Goal: Task Accomplishment & Management: Complete application form

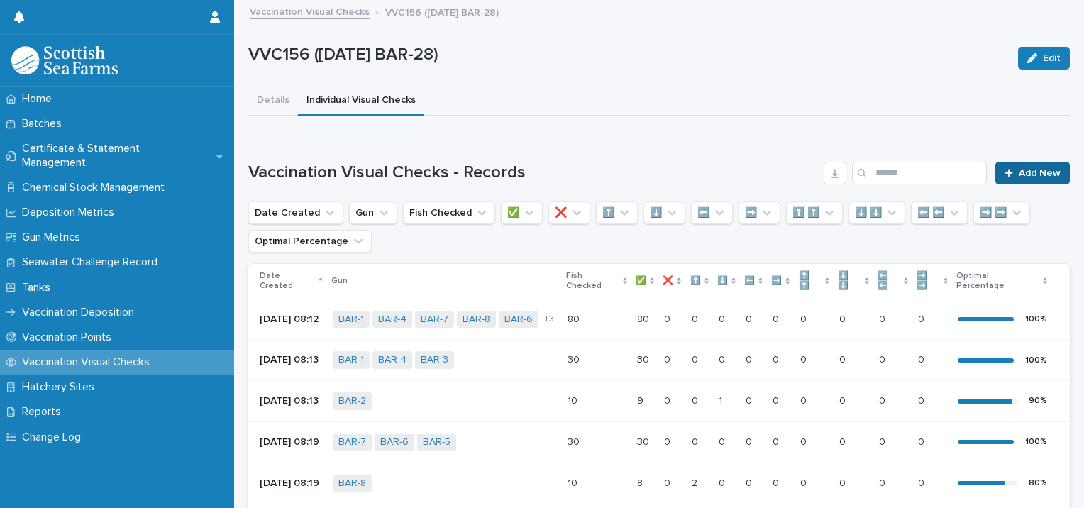
click at [1019, 170] on span "Add New" at bounding box center [1040, 173] width 42 height 10
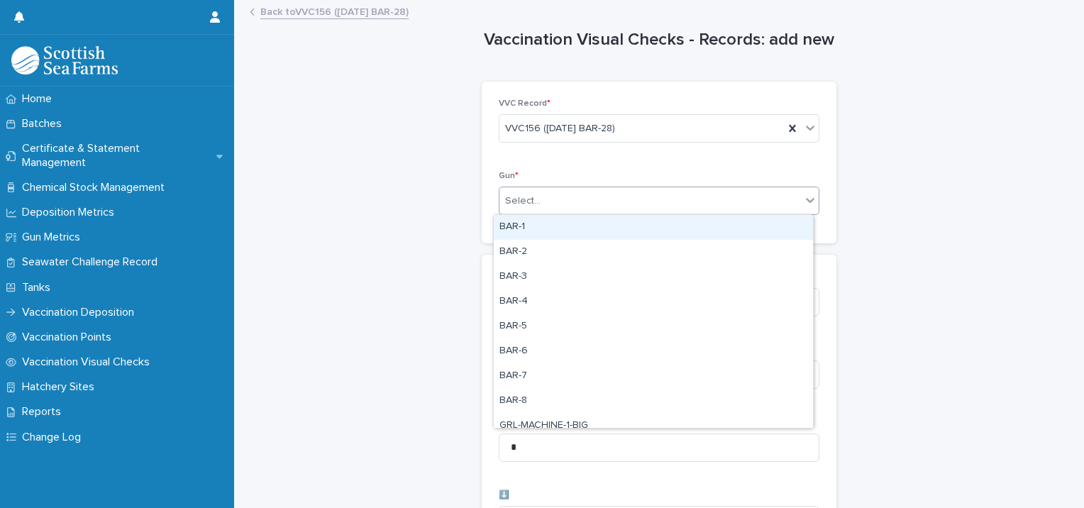
click at [519, 202] on div "Select..." at bounding box center [522, 201] width 35 height 15
click at [519, 223] on div "BAR-1" at bounding box center [653, 227] width 319 height 25
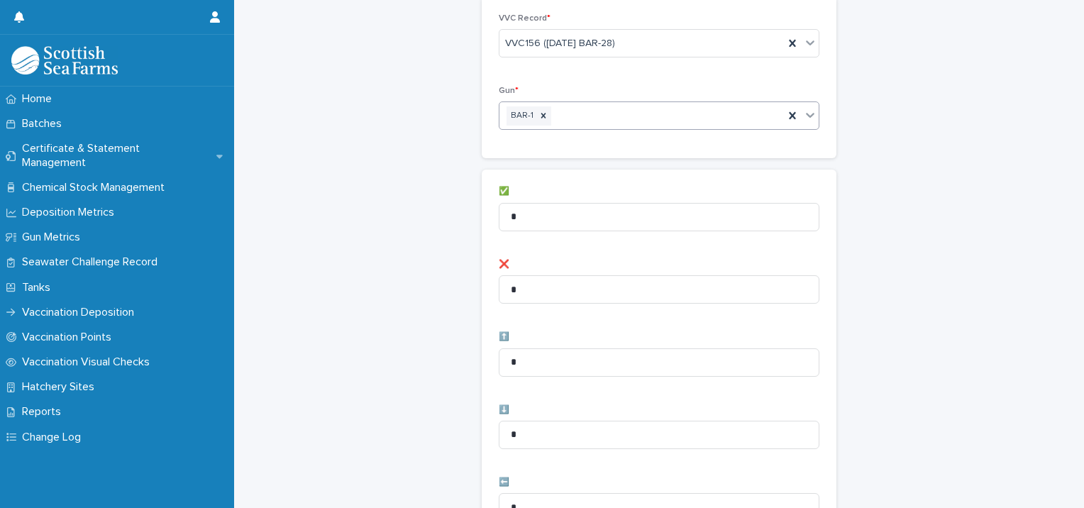
scroll to position [142, 0]
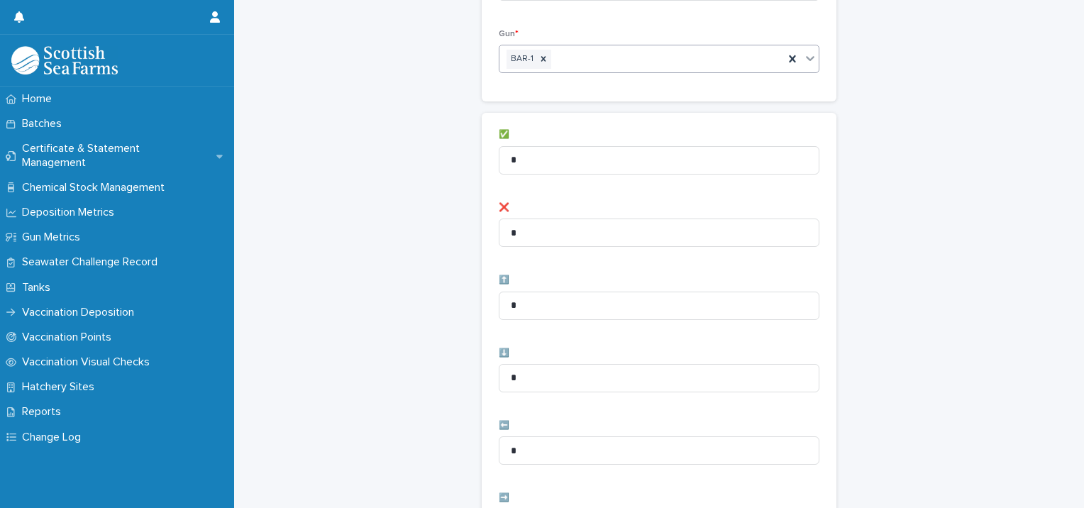
click at [607, 62] on div "BAR-1" at bounding box center [642, 59] width 285 height 25
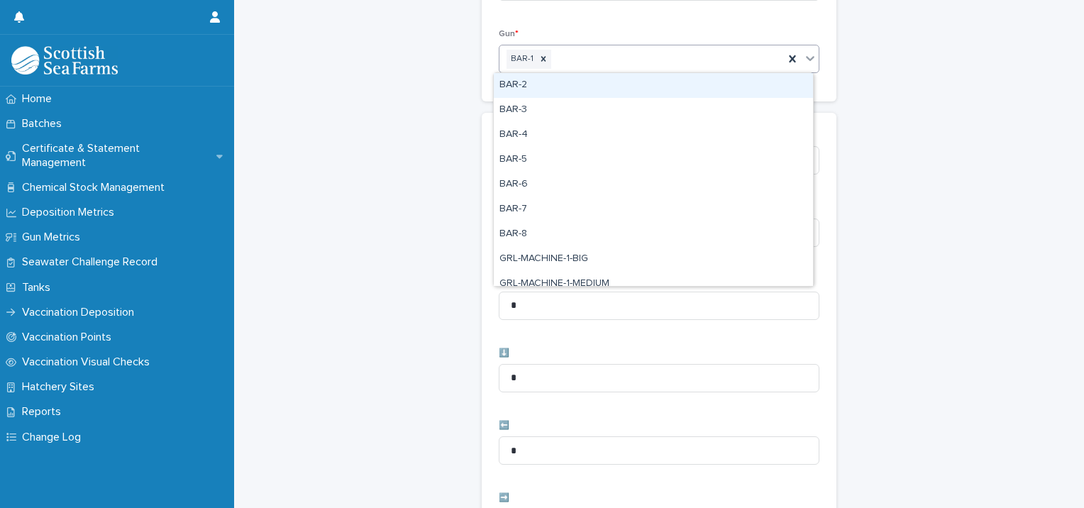
click at [571, 91] on div "BAR-2" at bounding box center [653, 85] width 319 height 25
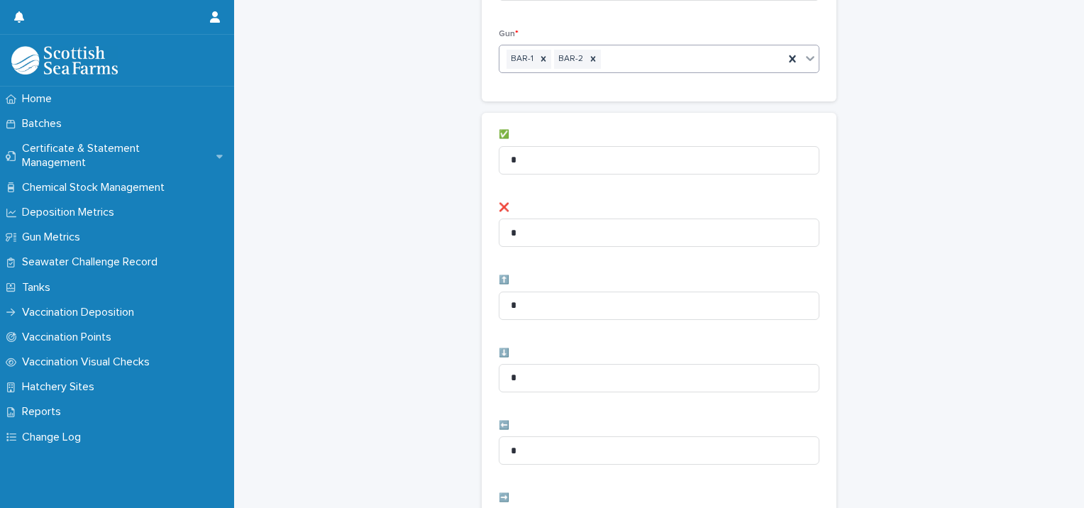
click at [672, 70] on div "BAR-1 BAR-2" at bounding box center [642, 59] width 285 height 25
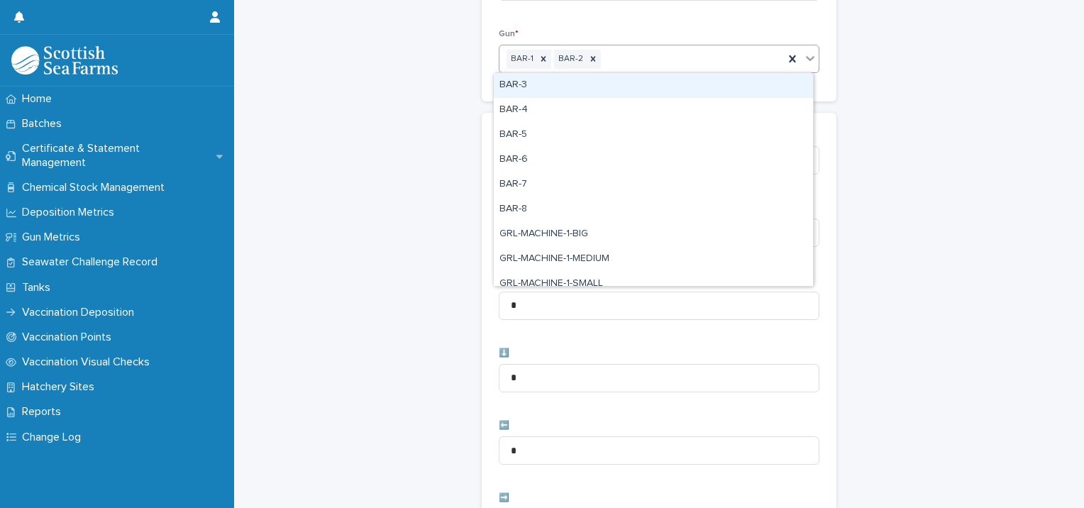
click at [610, 93] on div "BAR-3" at bounding box center [653, 85] width 319 height 25
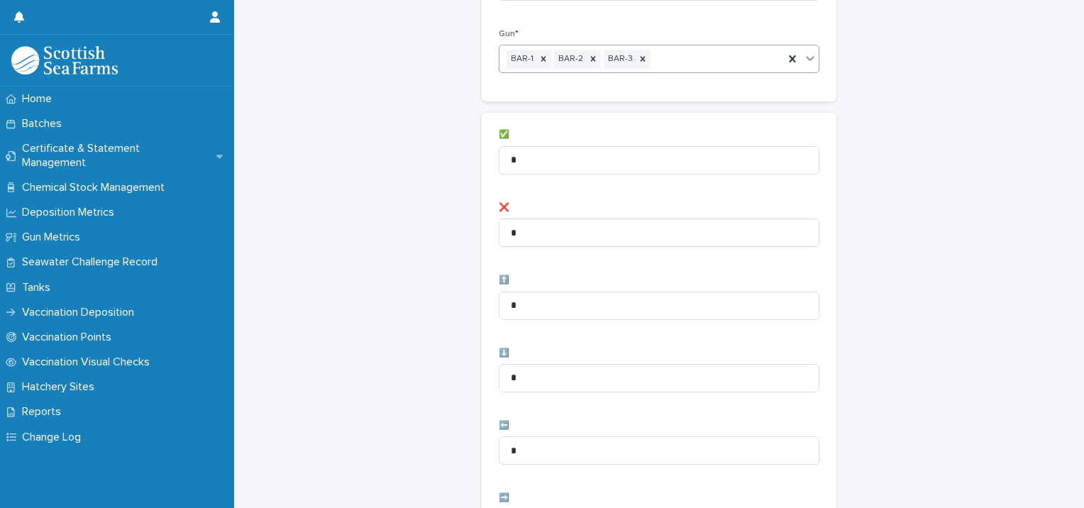
click at [724, 59] on div "BAR-1 BAR-2 BAR-3" at bounding box center [642, 59] width 285 height 25
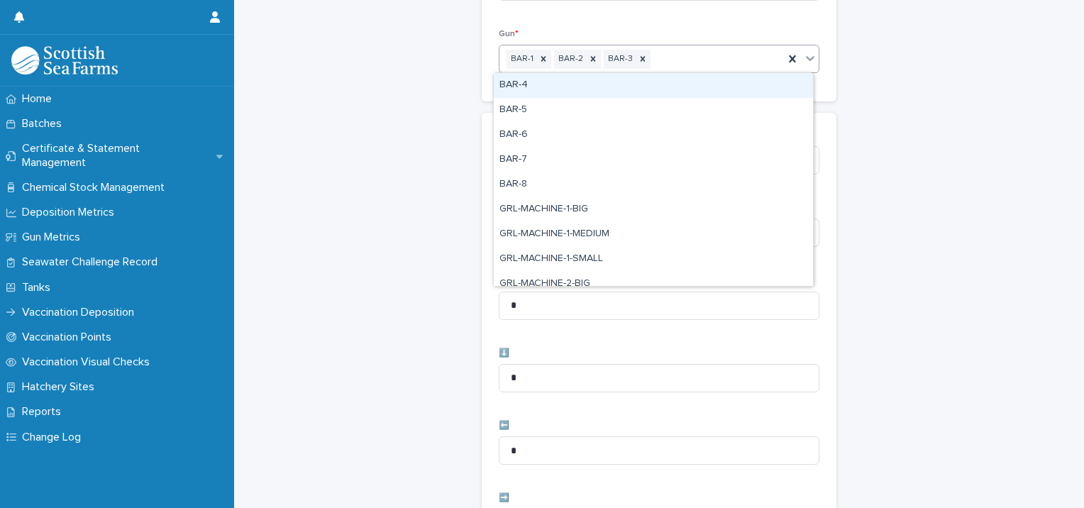
click at [640, 89] on div "BAR-4" at bounding box center [653, 85] width 319 height 25
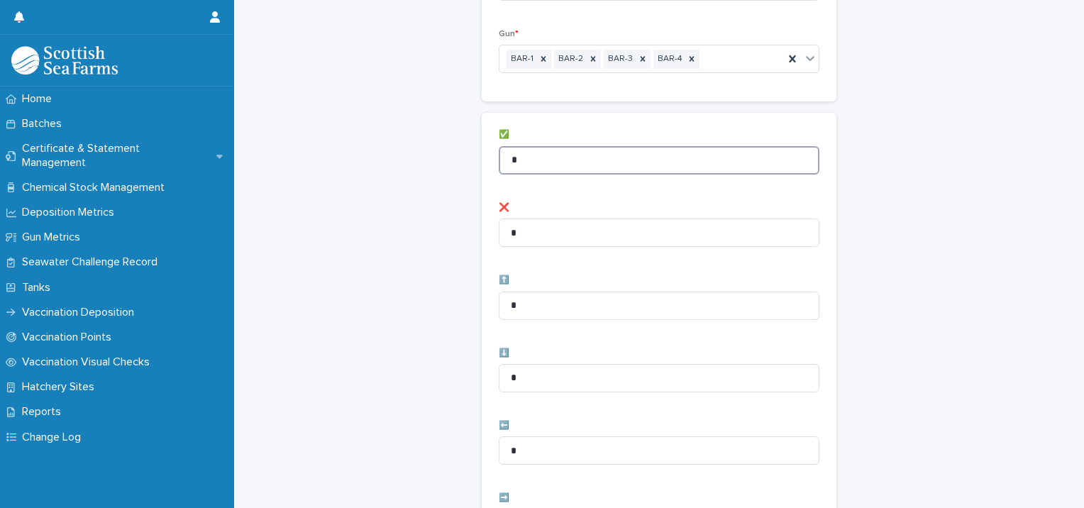
drag, startPoint x: 552, startPoint y: 159, endPoint x: 370, endPoint y: 143, distance: 183.1
click at [375, 143] on div "Vaccination Visual Checks - Records: add new Loading... Saving… Loading... Savi…" at bounding box center [659, 427] width 822 height 1134
type input "**"
drag, startPoint x: 372, startPoint y: 143, endPoint x: 347, endPoint y: 137, distance: 25.5
click at [356, 143] on div "Vaccination Visual Checks - Records: add new Loading... Saving… Loading... Savi…" at bounding box center [659, 427] width 822 height 1134
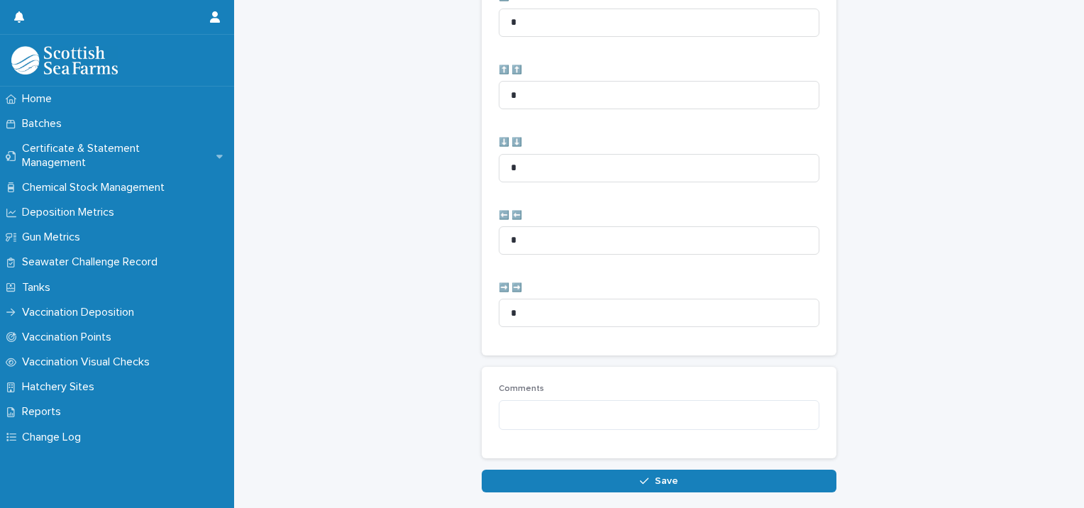
scroll to position [708, 0]
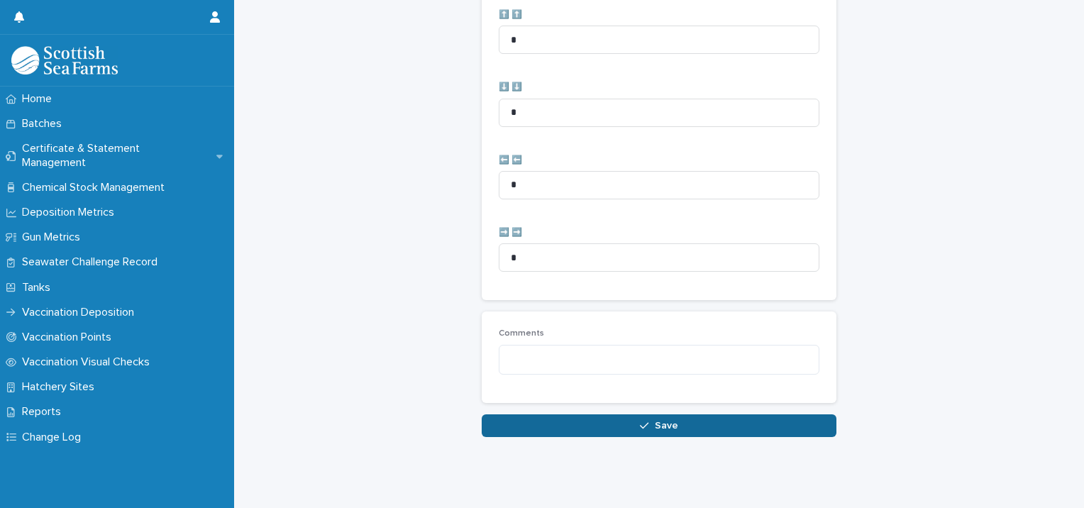
click at [487, 418] on button "Save" at bounding box center [659, 425] width 355 height 23
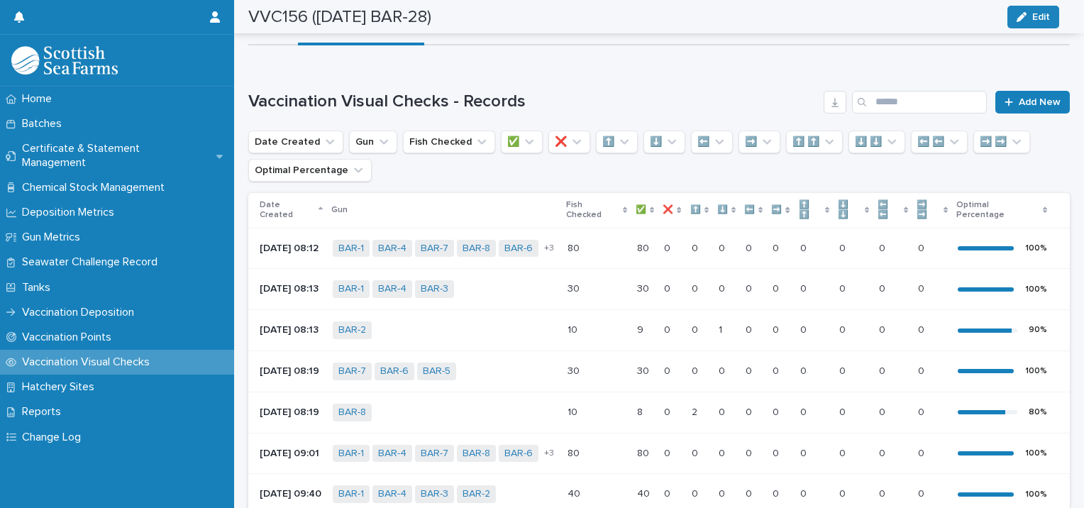
scroll to position [67, 0]
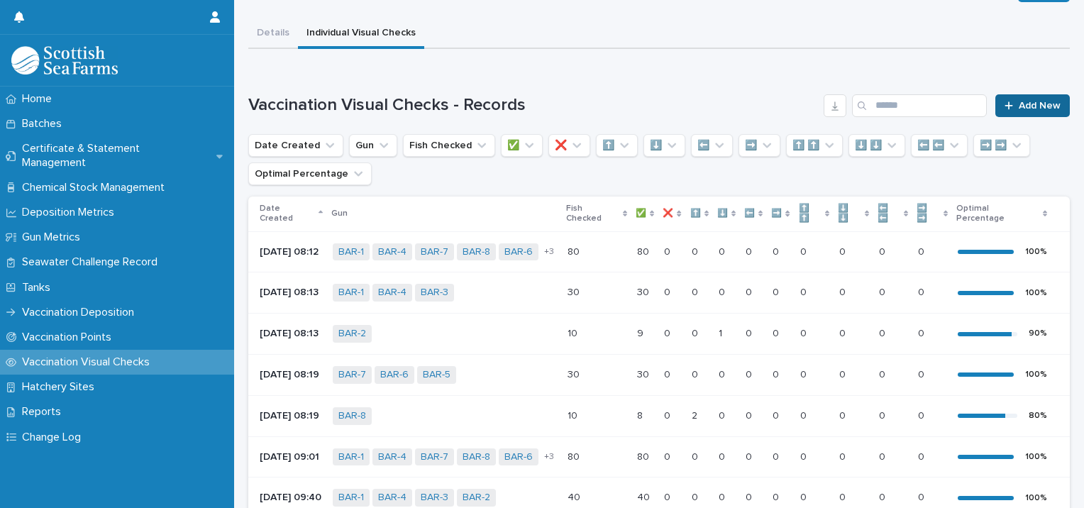
click at [1008, 105] on div at bounding box center [1012, 106] width 14 height 10
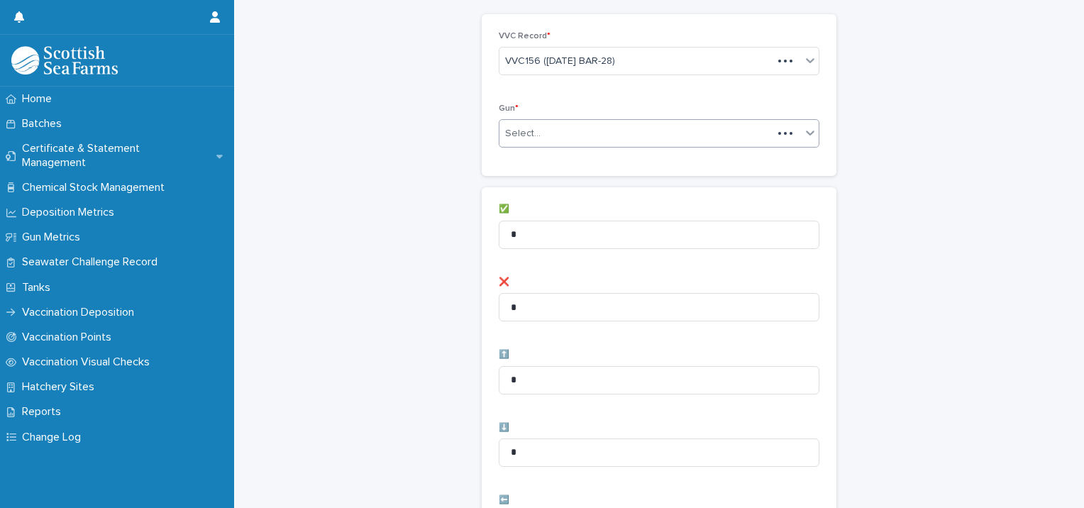
scroll to position [68, 0]
click at [527, 133] on div "Select..." at bounding box center [522, 133] width 35 height 15
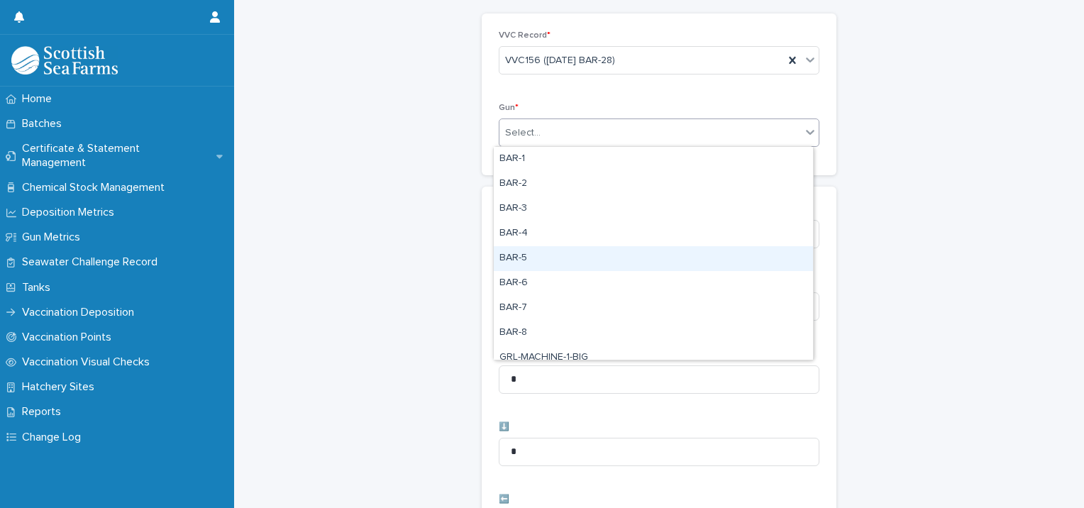
click at [522, 252] on div "BAR-5" at bounding box center [653, 258] width 319 height 25
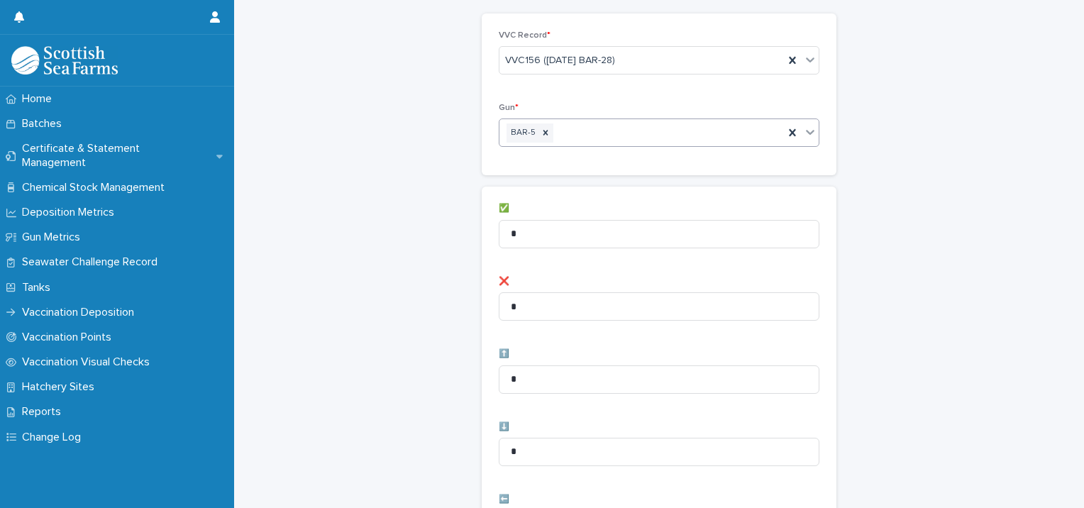
click at [587, 125] on div "BAR-5" at bounding box center [642, 133] width 285 height 25
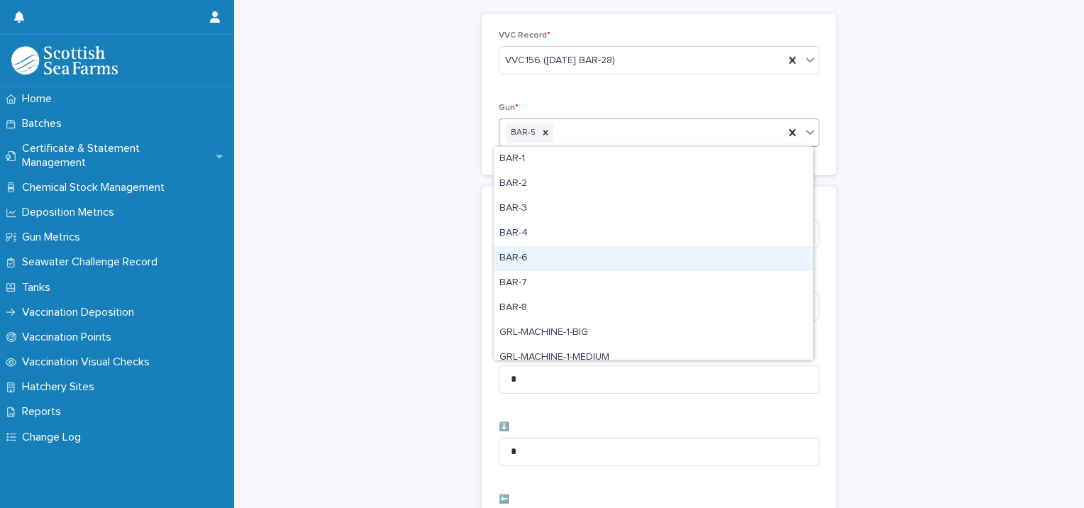
click at [536, 255] on div "BAR-6" at bounding box center [653, 258] width 319 height 25
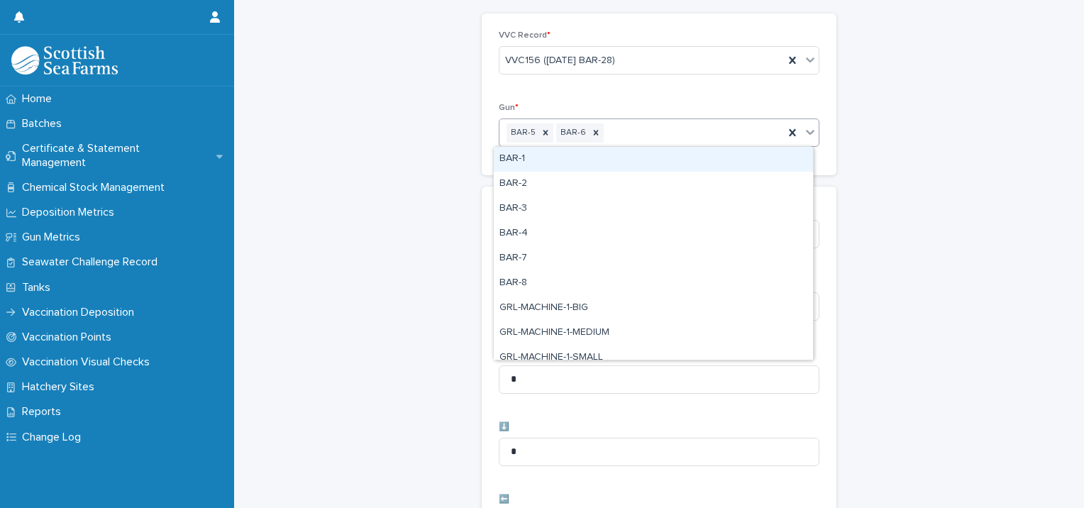
click at [611, 136] on div "BAR-5 BAR-6" at bounding box center [642, 133] width 285 height 25
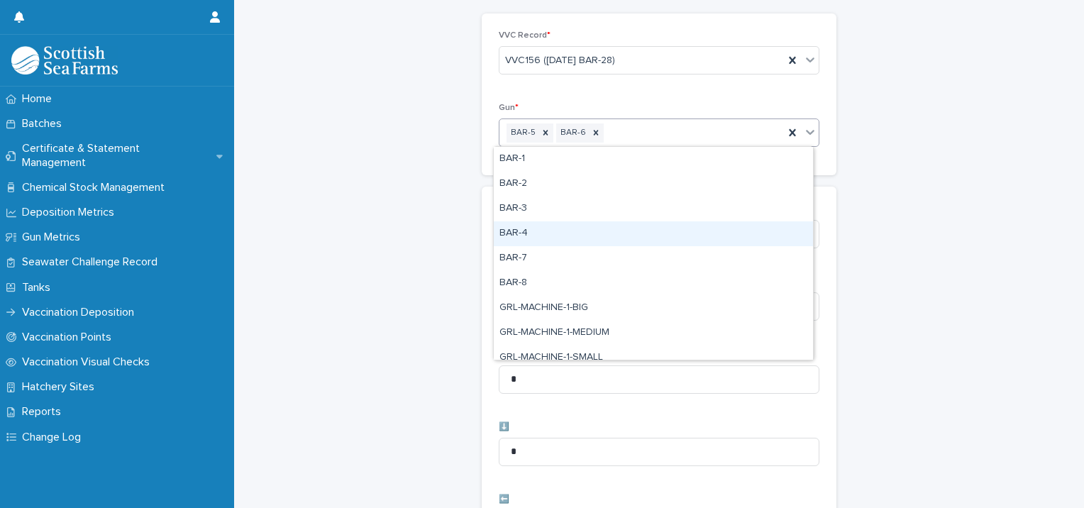
click at [546, 243] on div "BAR-4" at bounding box center [653, 233] width 319 height 25
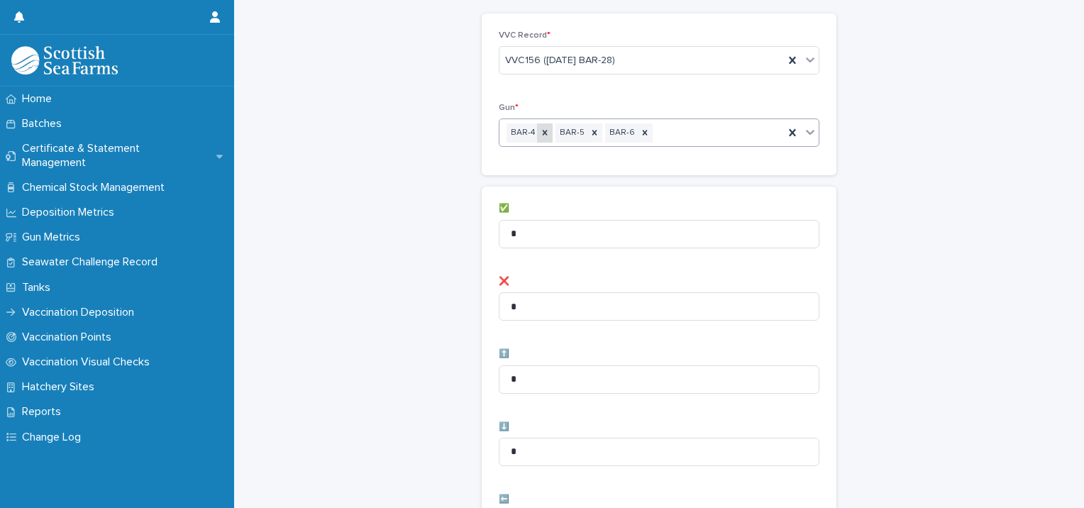
click at [540, 131] on icon at bounding box center [545, 133] width 10 height 10
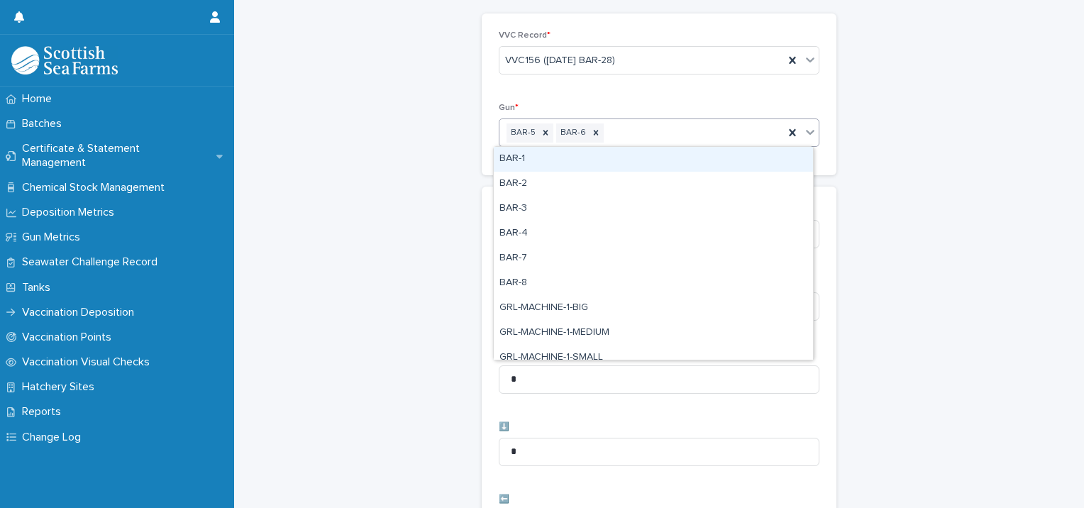
click at [625, 131] on div "BAR-5 BAR-6" at bounding box center [642, 133] width 285 height 25
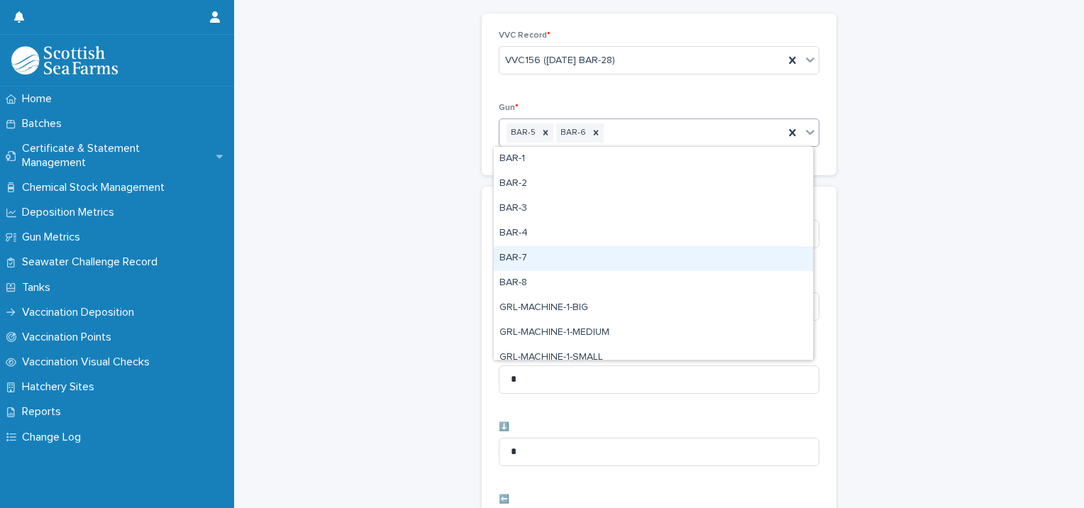
drag, startPoint x: 544, startPoint y: 255, endPoint x: 619, endPoint y: 191, distance: 98.7
click at [545, 254] on div "BAR-7" at bounding box center [653, 258] width 319 height 25
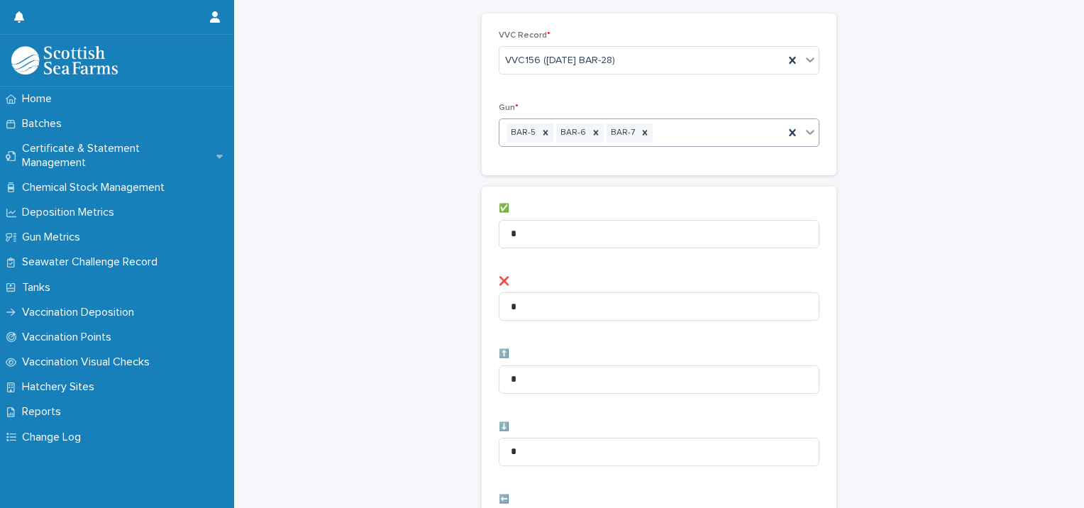
click at [658, 136] on div "BAR-5 BAR-6 BAR-7" at bounding box center [642, 133] width 285 height 25
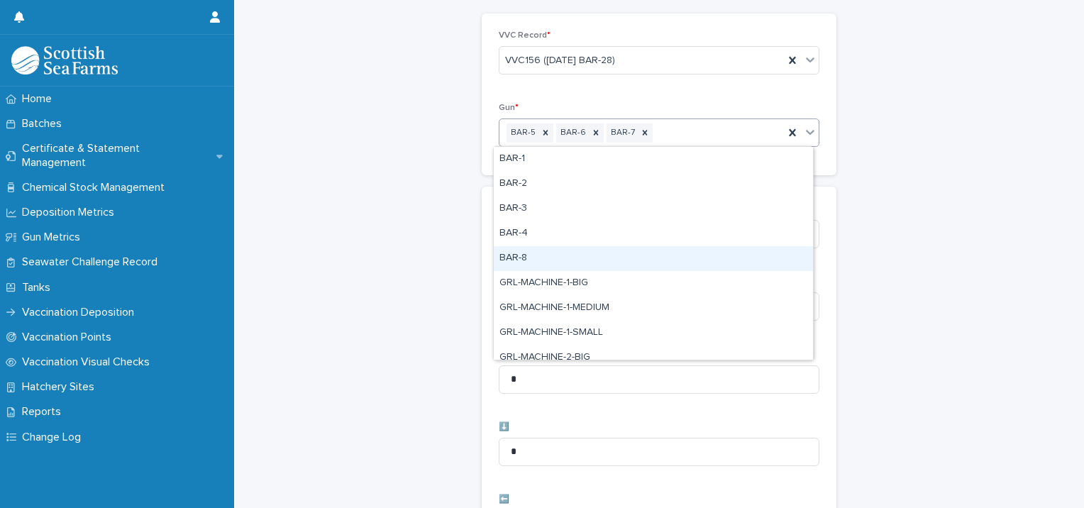
click at [555, 253] on div "BAR-8" at bounding box center [653, 258] width 319 height 25
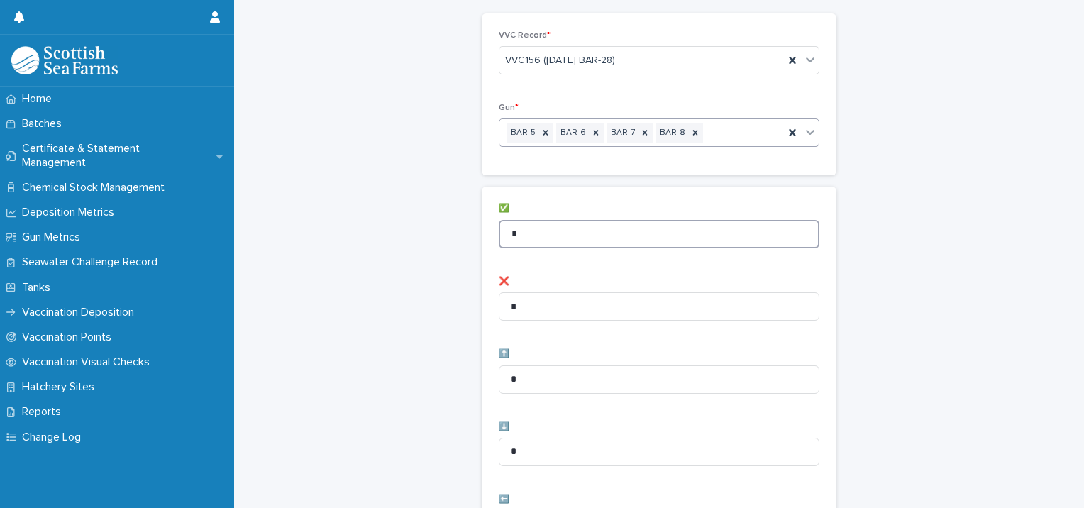
drag, startPoint x: 529, startPoint y: 233, endPoint x: 451, endPoint y: 219, distance: 79.9
click at [451, 219] on div "Vaccination Visual Checks - Records: add new Loading... Saving… Loading... Savi…" at bounding box center [659, 500] width 822 height 1134
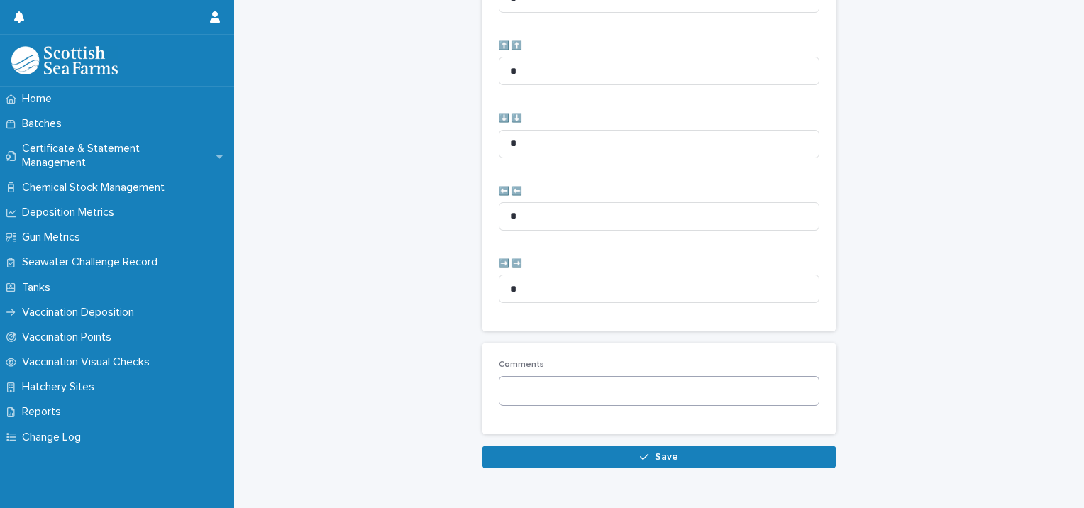
scroll to position [708, 0]
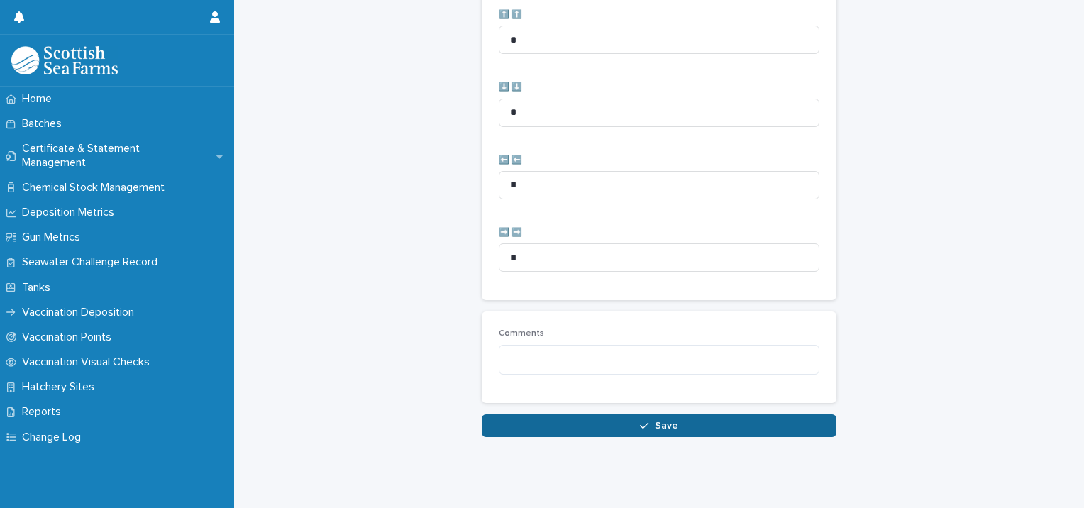
type input "**"
click at [649, 414] on button "Save" at bounding box center [659, 425] width 355 height 23
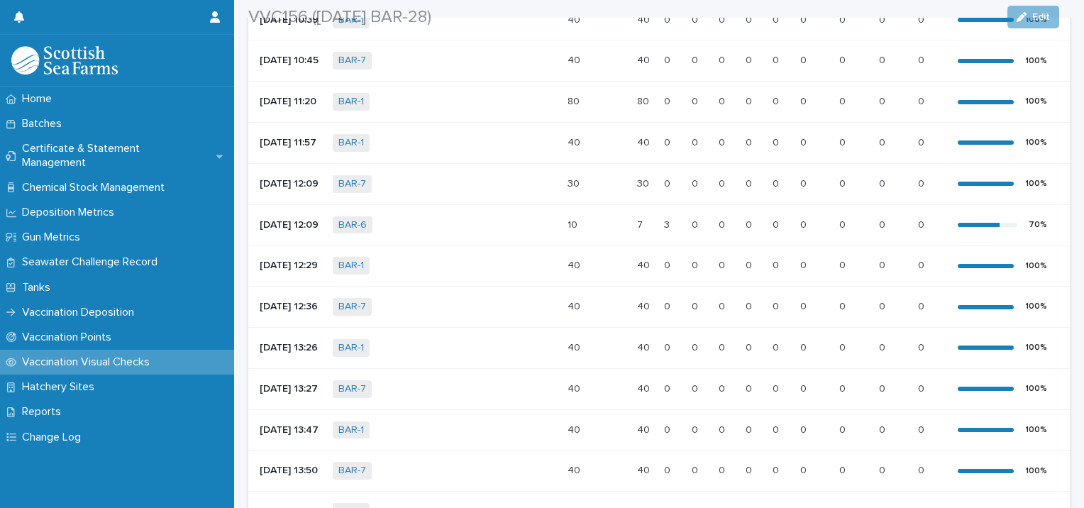
scroll to position [1335, 0]
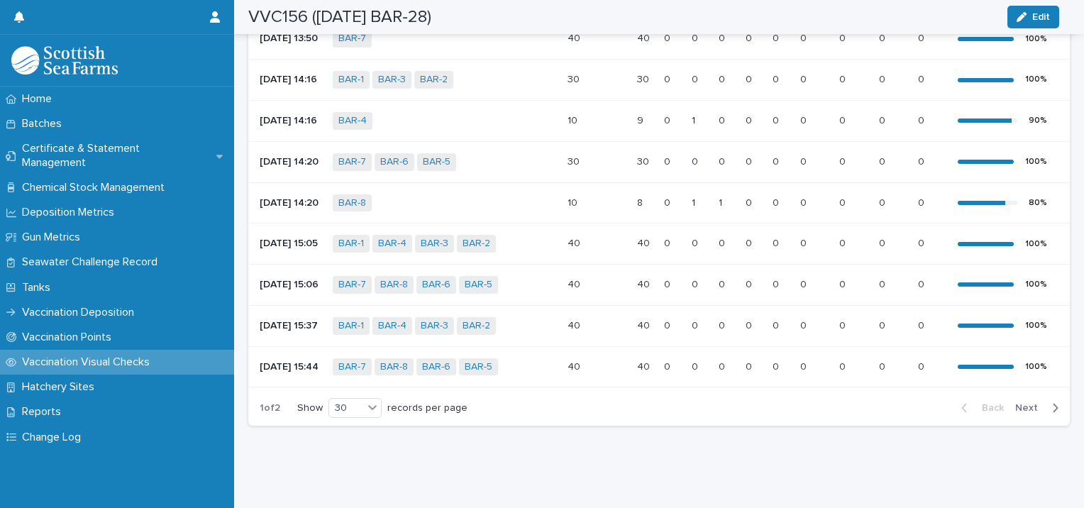
click at [1015, 403] on span "Next" at bounding box center [1030, 408] width 31 height 10
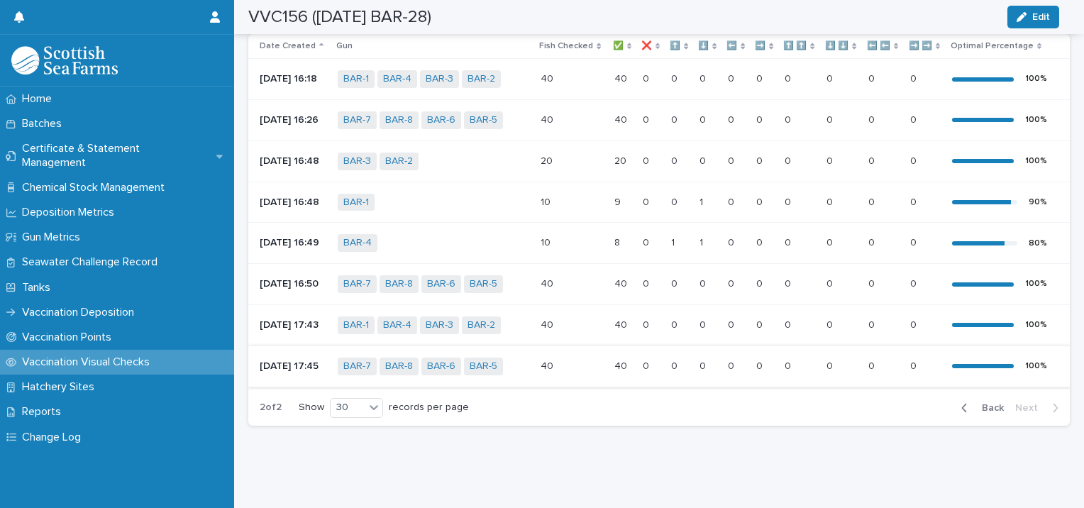
scroll to position [0, 0]
